Goal: Navigation & Orientation: Find specific page/section

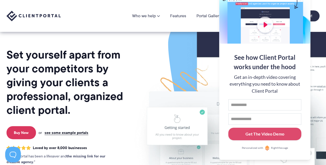
scroll to position [22, 0]
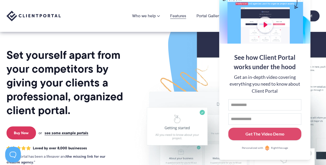
click at [177, 15] on link "Features" at bounding box center [178, 16] width 16 height 4
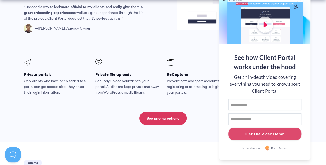
scroll to position [955, 0]
